Goal: Task Accomplishment & Management: Use online tool/utility

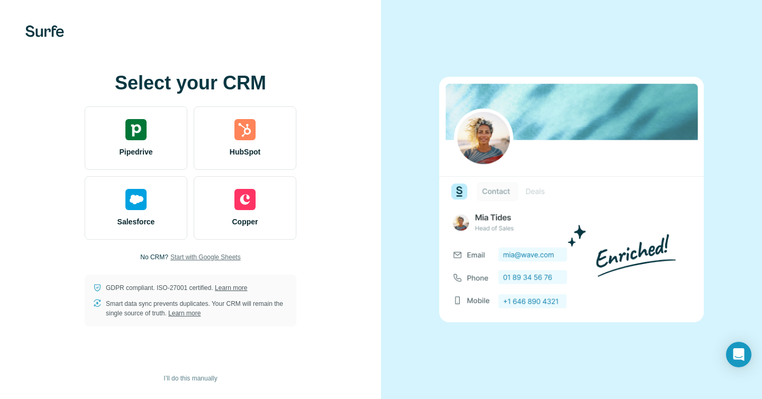
click at [223, 258] on span "Start with Google Sheets" at bounding box center [205, 257] width 70 height 10
click at [224, 259] on span "Start with Google Sheets" at bounding box center [205, 257] width 70 height 10
click at [226, 259] on span "Start with Google Sheets" at bounding box center [205, 257] width 70 height 10
click at [216, 258] on span "Start with Google Sheets" at bounding box center [205, 257] width 70 height 10
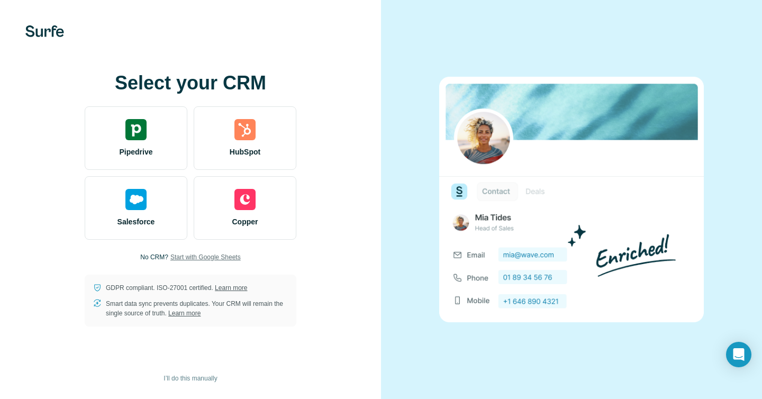
click at [216, 258] on span "Start with Google Sheets" at bounding box center [205, 257] width 70 height 10
click at [176, 376] on span "I’ll do this manually" at bounding box center [190, 379] width 53 height 10
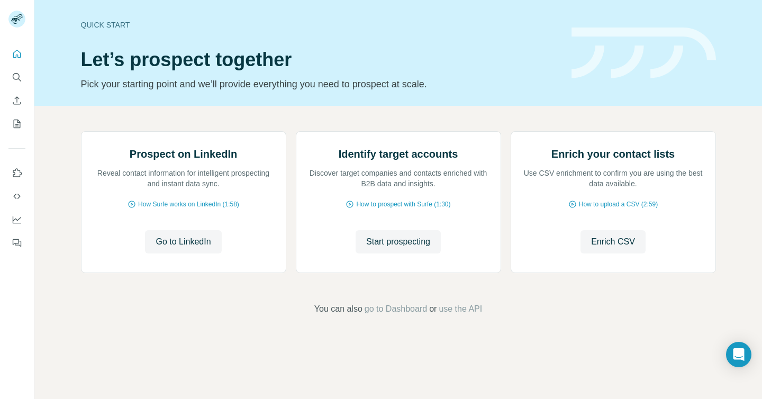
click at [711, 76] on img at bounding box center [644, 53] width 144 height 51
click at [69, 176] on div "Prospect on LinkedIn Reveal contact information for intelligent prospecting and…" at bounding box center [398, 223] width 728 height 235
